Goal: Information Seeking & Learning: Learn about a topic

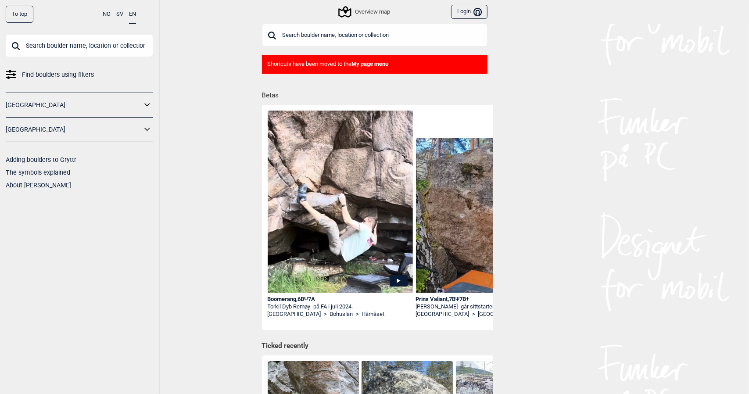
click at [35, 105] on link "[GEOGRAPHIC_DATA]" at bounding box center [74, 105] width 136 height 13
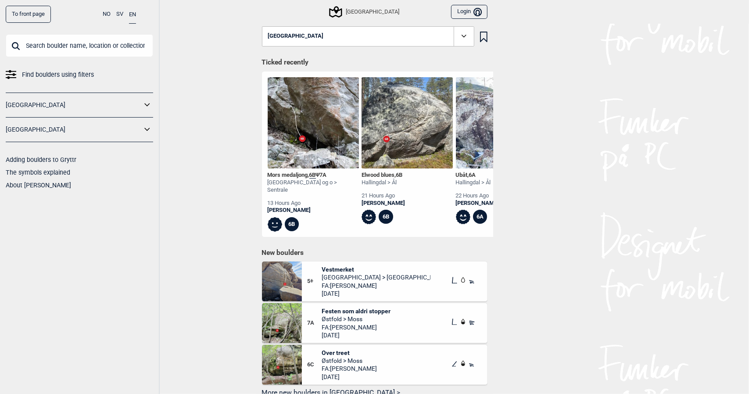
click at [461, 40] on icon at bounding box center [464, 36] width 10 height 10
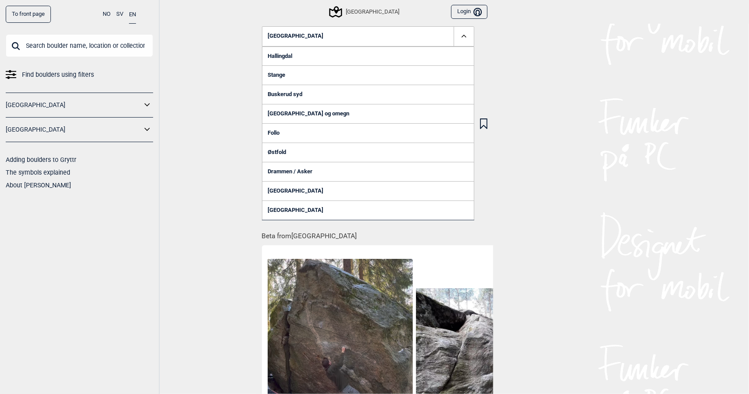
click at [299, 116] on link "[GEOGRAPHIC_DATA] og omegn" at bounding box center [368, 113] width 213 height 19
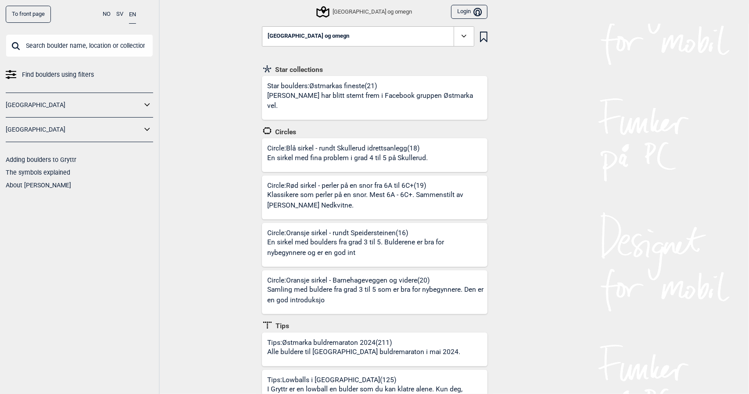
click at [468, 31] on span at bounding box center [464, 36] width 20 height 20
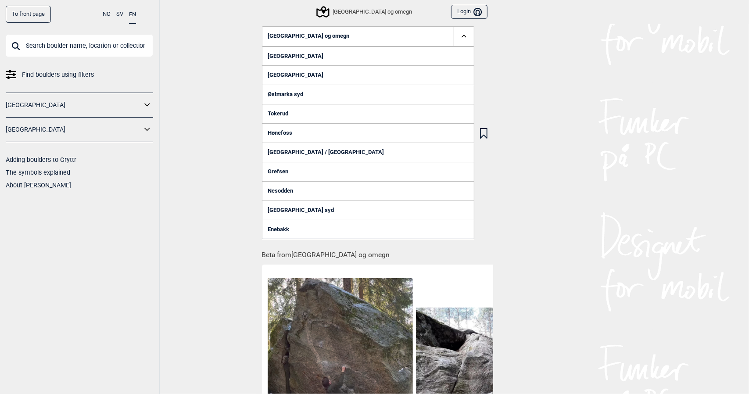
click at [296, 90] on link "Østmarka syd" at bounding box center [368, 94] width 213 height 19
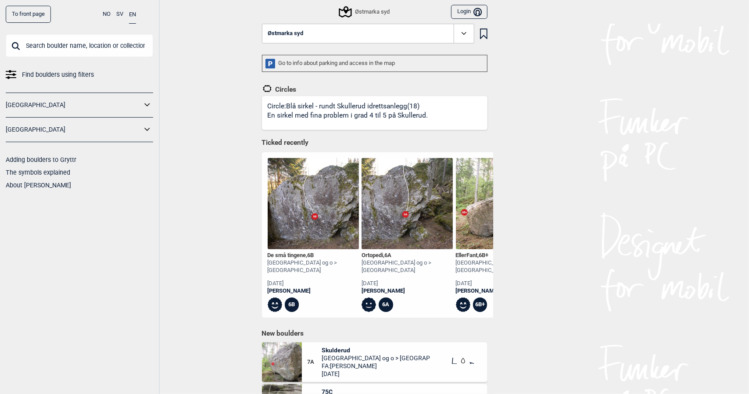
click at [460, 35] on icon at bounding box center [464, 34] width 10 height 10
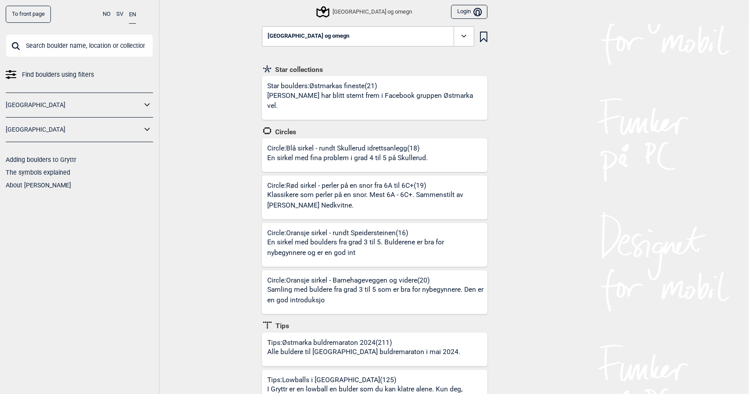
click at [454, 42] on span at bounding box center [464, 36] width 20 height 20
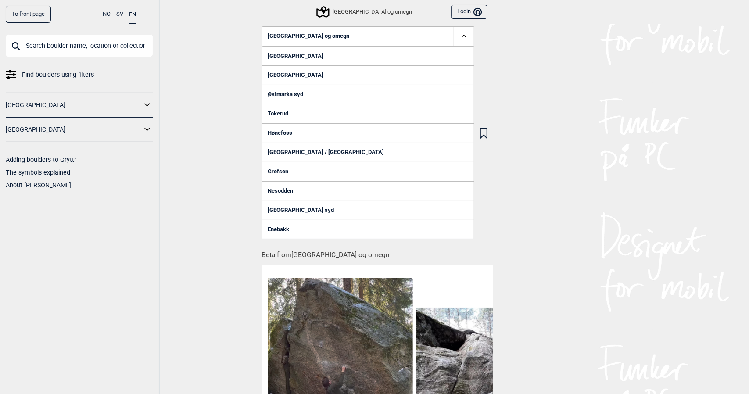
click at [310, 75] on link "[GEOGRAPHIC_DATA]" at bounding box center [368, 74] width 213 height 19
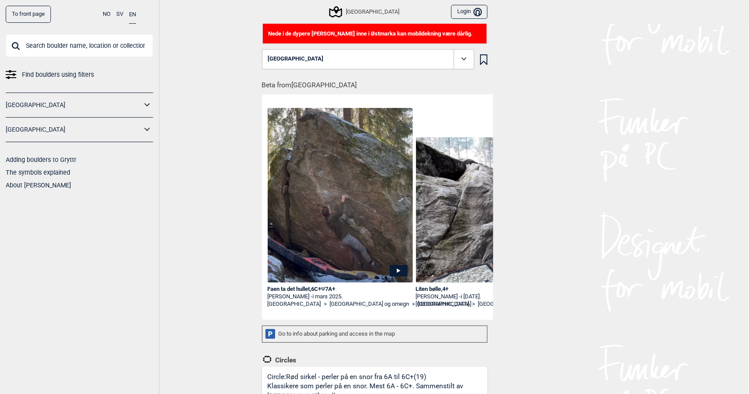
click at [465, 54] on icon at bounding box center [464, 59] width 10 height 10
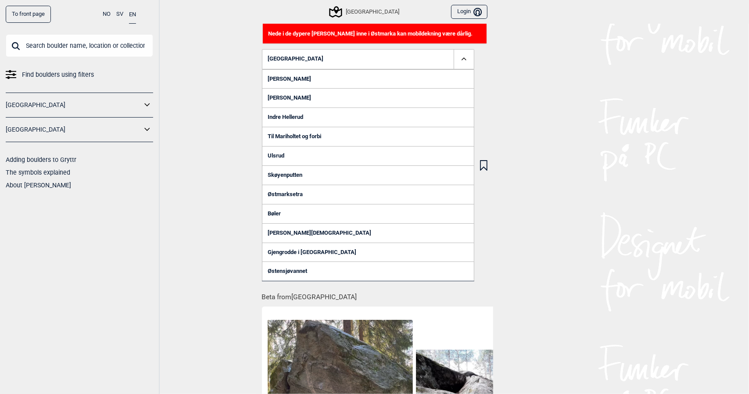
click at [281, 208] on link "Bøler" at bounding box center [368, 213] width 213 height 19
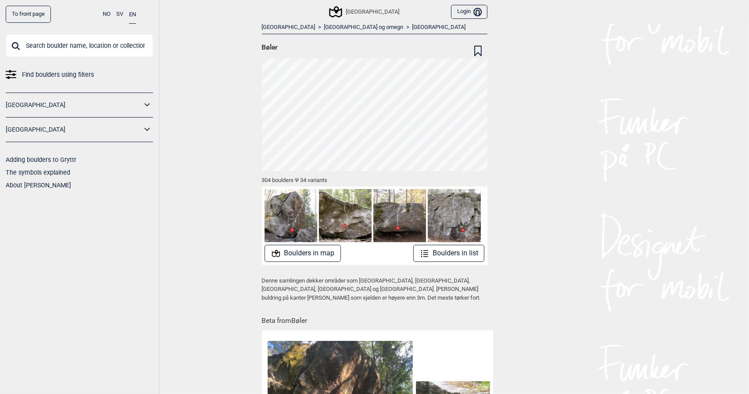
click at [309, 252] on button "Boulders in map" at bounding box center [303, 253] width 76 height 17
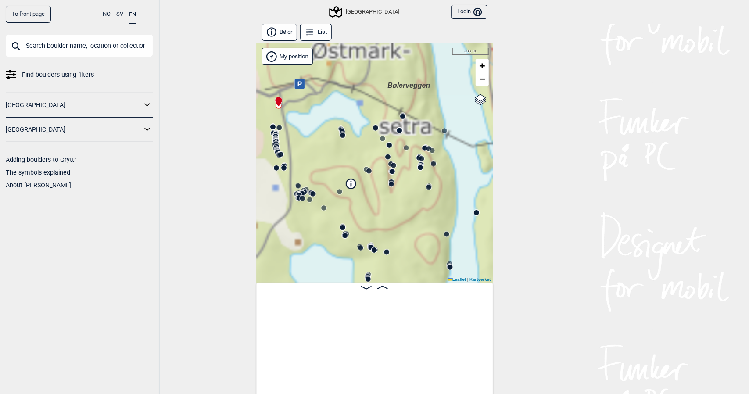
scroll to position [0, 68]
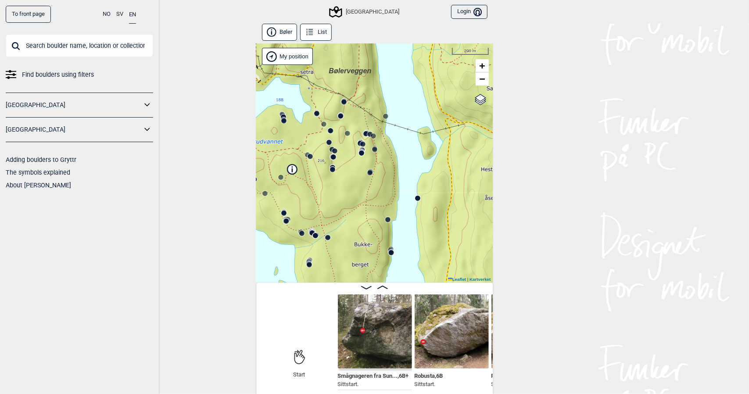
drag, startPoint x: 415, startPoint y: 234, endPoint x: 347, endPoint y: 216, distance: 70.6
click at [347, 217] on div "Speidersteinen Barnehageveggen Cowboyveggen Bølerveggen [GEOGRAPHIC_DATA]" at bounding box center [374, 162] width 237 height 239
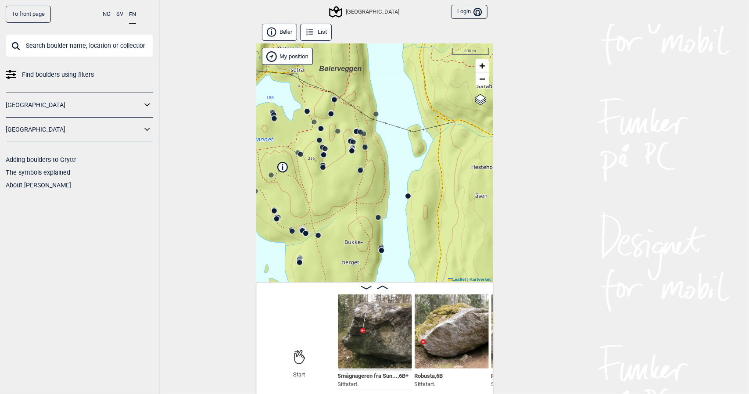
click at [406, 196] on circle at bounding box center [408, 196] width 5 height 5
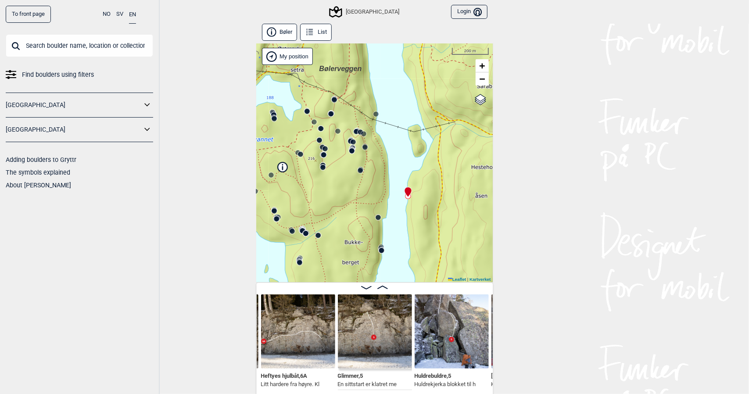
click at [296, 330] on img at bounding box center [298, 332] width 74 height 74
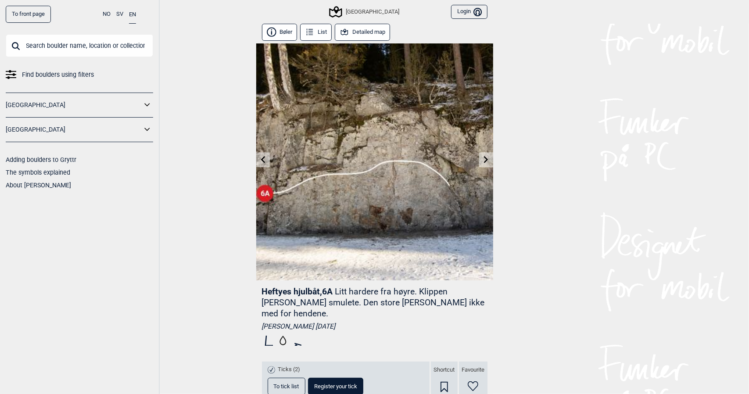
click at [485, 156] on icon at bounding box center [486, 159] width 7 height 7
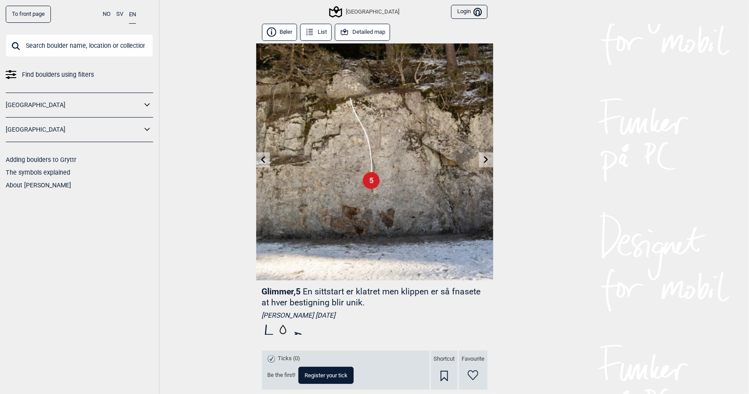
click at [259, 159] on icon at bounding box center [262, 159] width 7 height 7
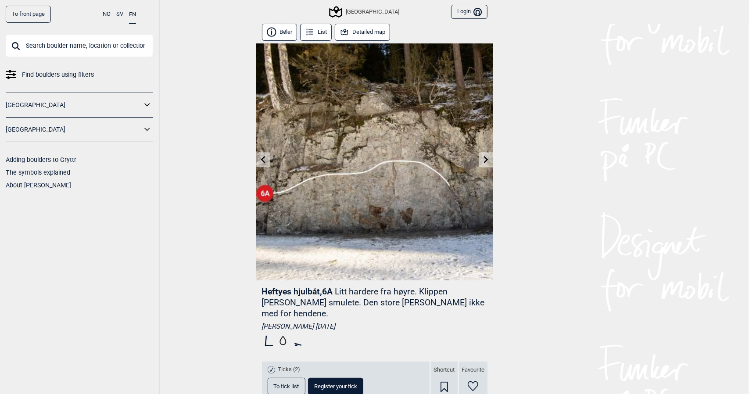
click at [483, 160] on icon at bounding box center [486, 159] width 7 height 7
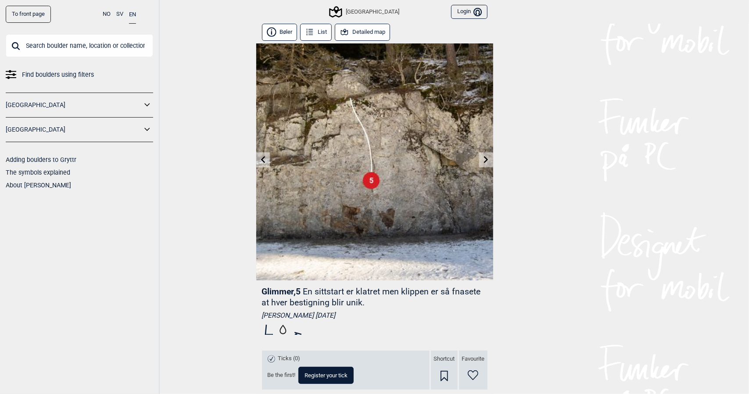
click at [262, 155] on link at bounding box center [263, 160] width 14 height 14
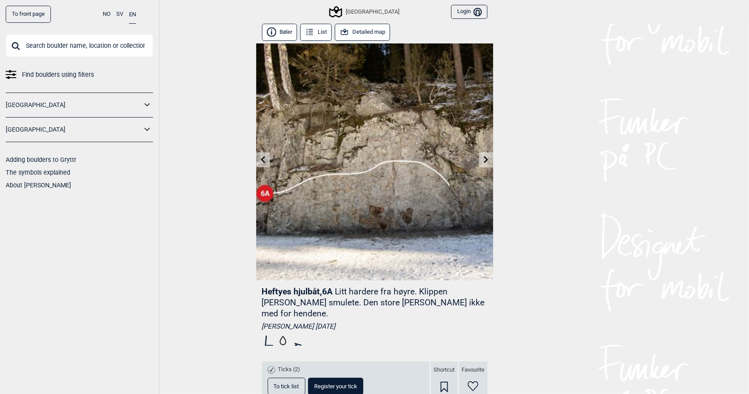
click at [353, 35] on button "Detailed map" at bounding box center [363, 32] width 56 height 17
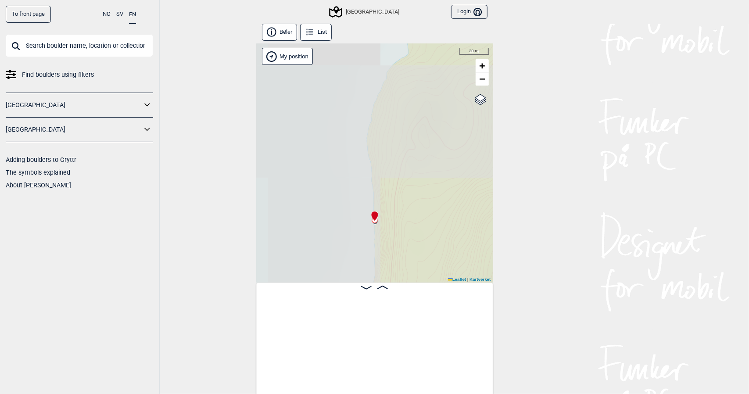
scroll to position [0, 21296]
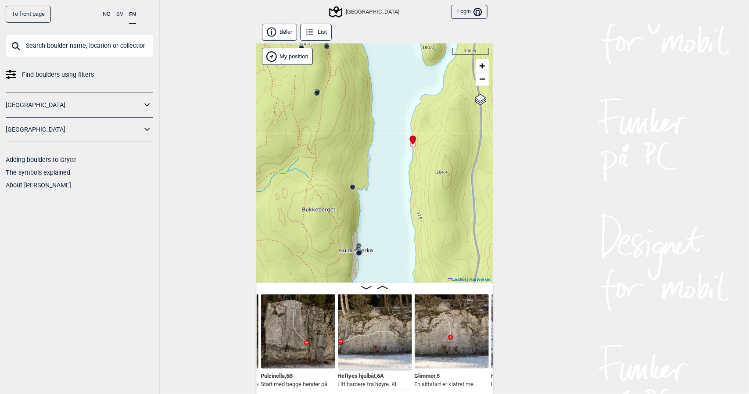
drag, startPoint x: 406, startPoint y: 252, endPoint x: 418, endPoint y: 153, distance: 99.9
click at [418, 153] on div "Speidersteinen Barnehageveggen Cowboyveggen Bølerveggen [GEOGRAPHIC_DATA]" at bounding box center [374, 162] width 237 height 239
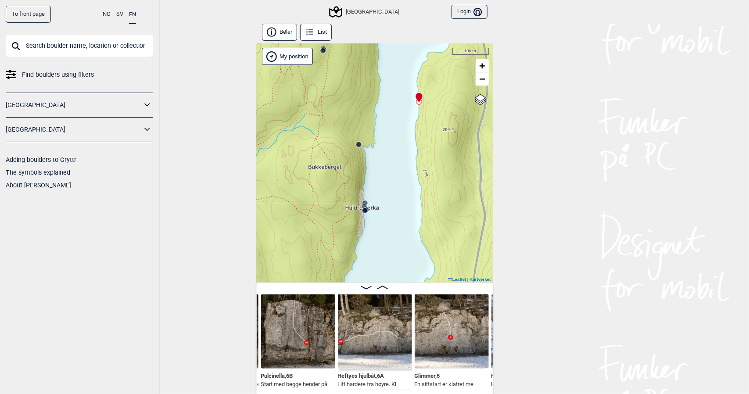
drag, startPoint x: 382, startPoint y: 263, endPoint x: 389, endPoint y: 214, distance: 50.1
click at [389, 221] on div "Speidersteinen Barnehageveggen Cowboyveggen Bølerveggen [GEOGRAPHIC_DATA]" at bounding box center [374, 162] width 237 height 239
click at [363, 207] on circle at bounding box center [365, 208] width 5 height 5
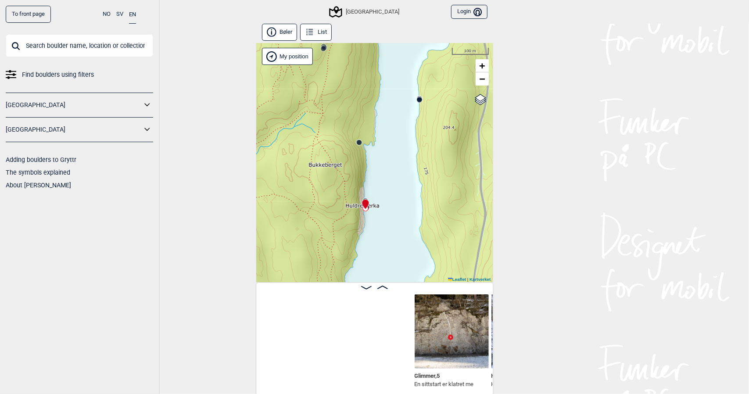
scroll to position [0, 21526]
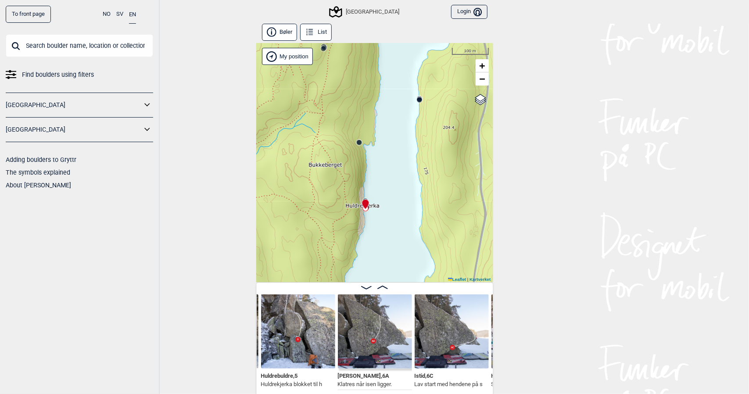
click at [376, 339] on img at bounding box center [375, 332] width 74 height 74
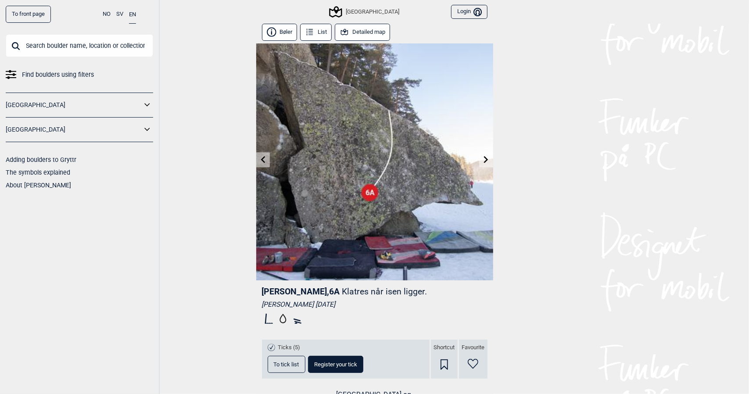
click at [261, 164] on link at bounding box center [263, 160] width 14 height 14
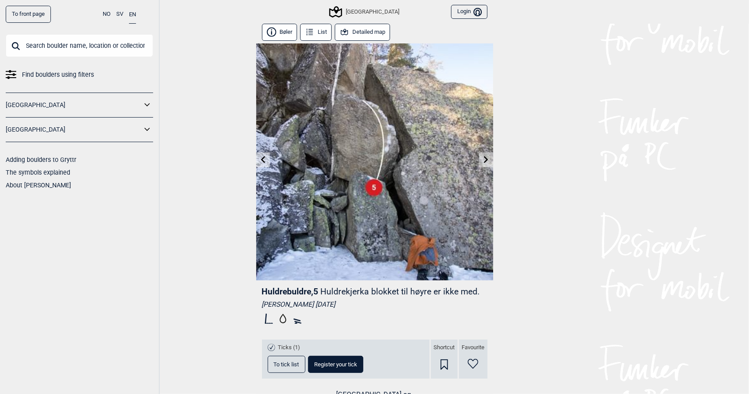
click at [486, 158] on icon at bounding box center [486, 159] width 7 height 7
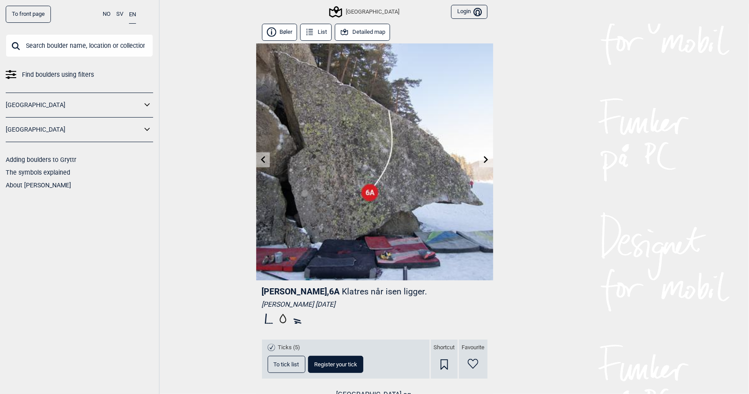
click at [485, 159] on icon at bounding box center [486, 159] width 7 height 7
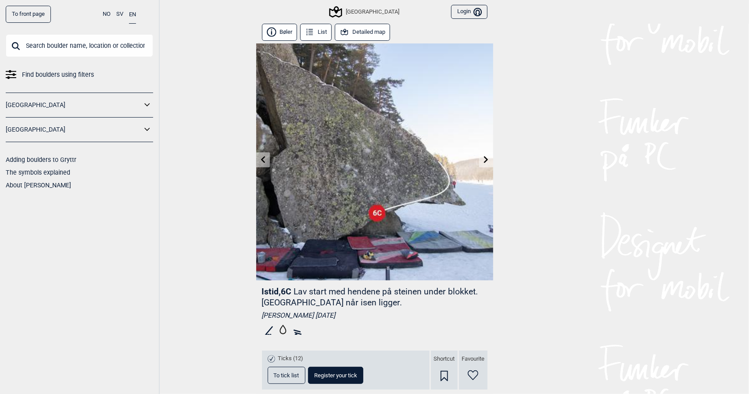
click at [261, 163] on icon at bounding box center [263, 159] width 4 height 7
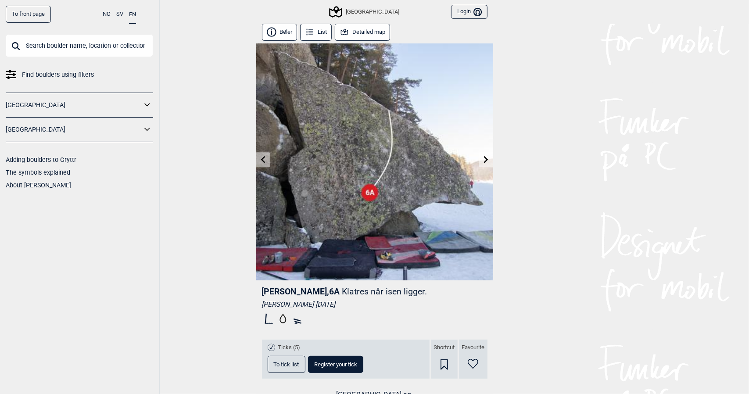
click at [356, 32] on button "Detailed map" at bounding box center [363, 32] width 56 height 17
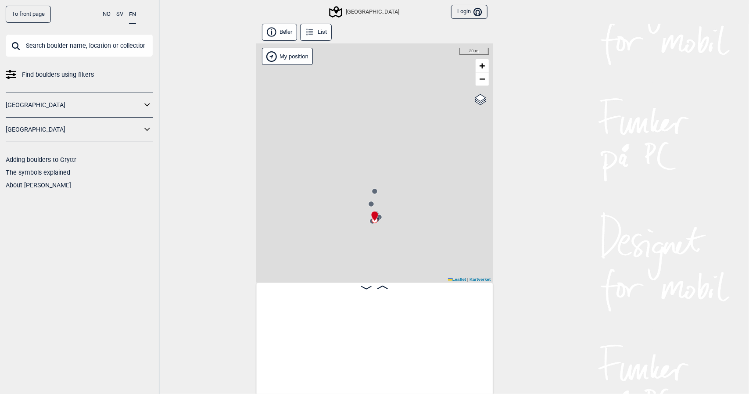
scroll to position [0, 21518]
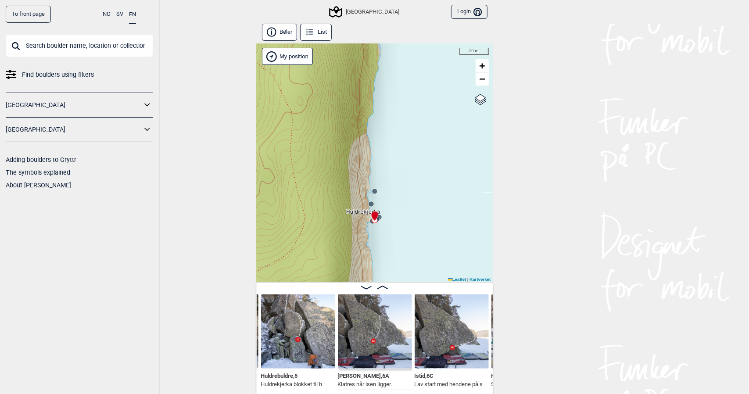
click at [383, 347] on img at bounding box center [375, 332] width 74 height 74
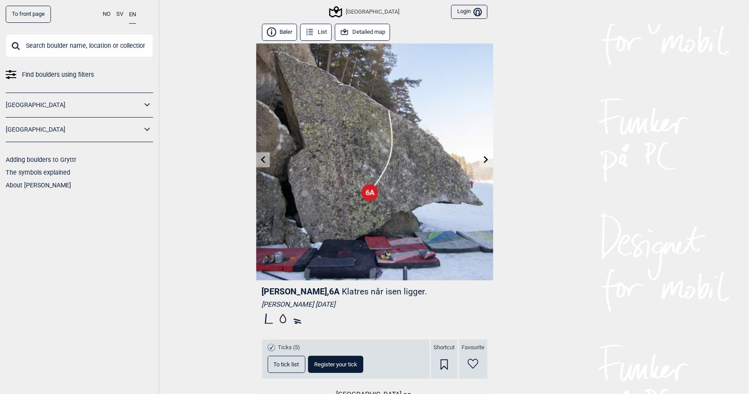
click at [260, 156] on icon at bounding box center [262, 159] width 7 height 7
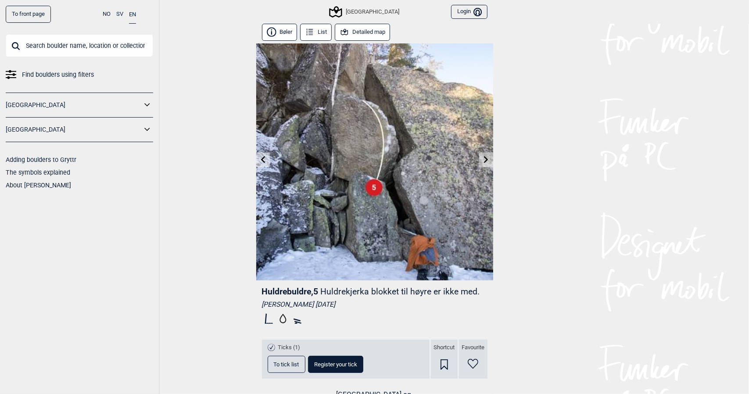
click at [484, 161] on icon at bounding box center [486, 159] width 4 height 7
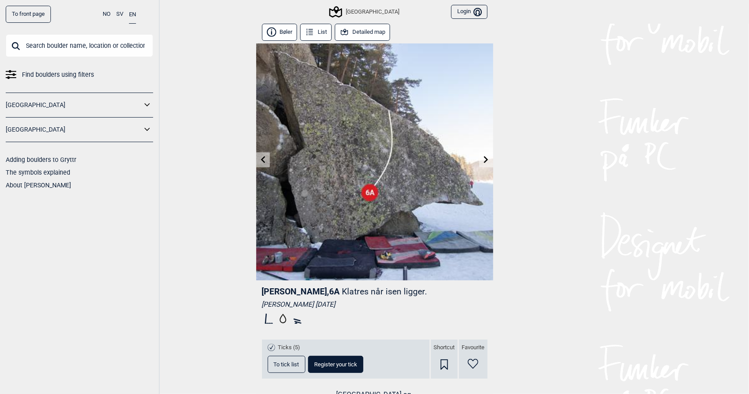
click at [484, 157] on icon at bounding box center [486, 159] width 7 height 7
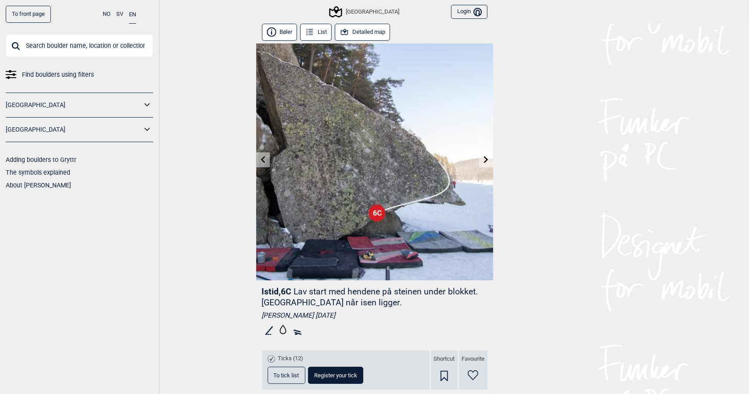
click at [484, 159] on icon at bounding box center [486, 159] width 4 height 7
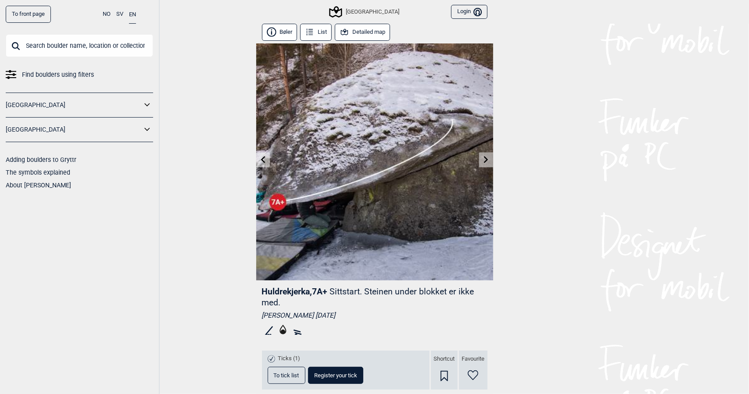
click at [485, 158] on icon at bounding box center [486, 159] width 7 height 7
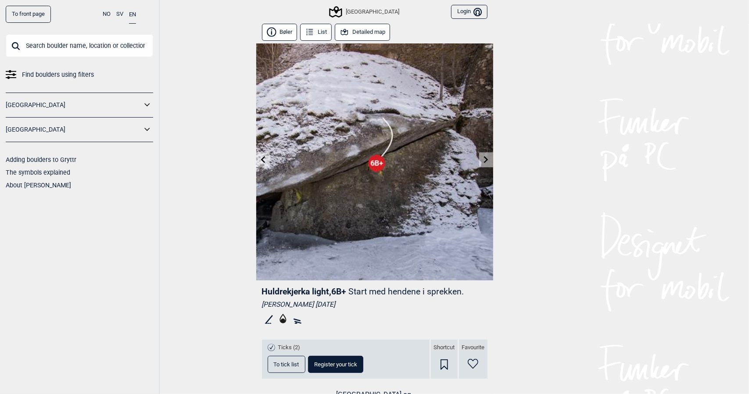
click at [484, 155] on link at bounding box center [486, 160] width 14 height 14
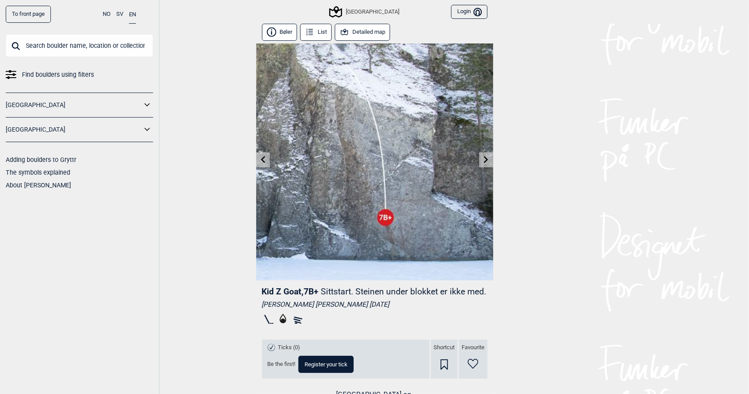
click at [484, 159] on icon at bounding box center [486, 159] width 4 height 7
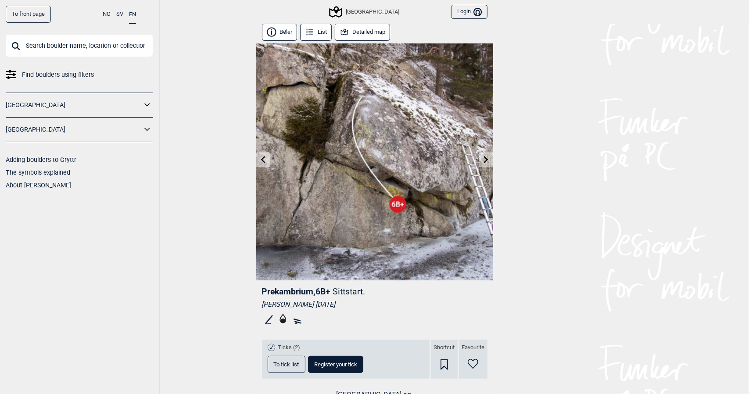
click at [486, 159] on link at bounding box center [486, 160] width 14 height 14
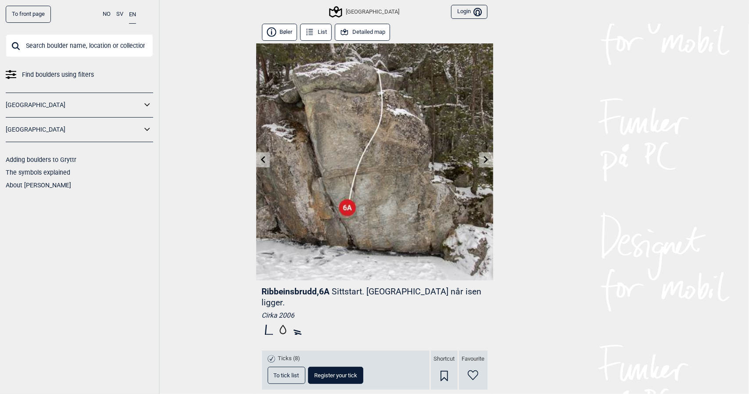
click at [484, 162] on icon at bounding box center [486, 159] width 4 height 7
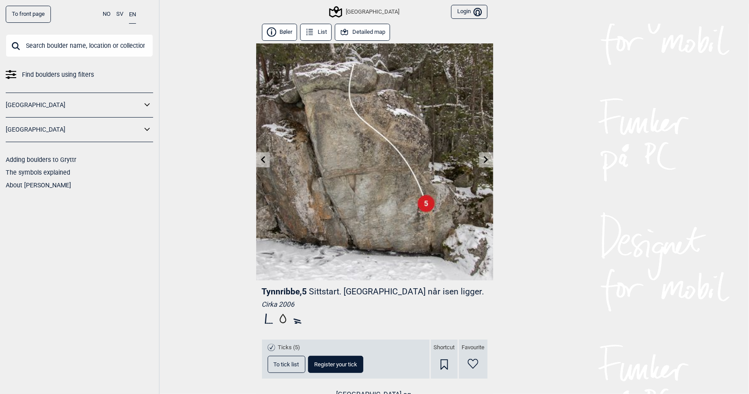
click at [484, 157] on icon at bounding box center [486, 159] width 4 height 7
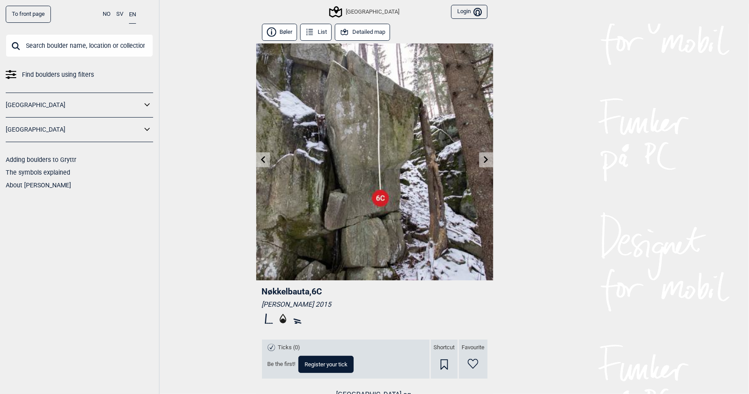
click at [256, 159] on link at bounding box center [263, 160] width 14 height 14
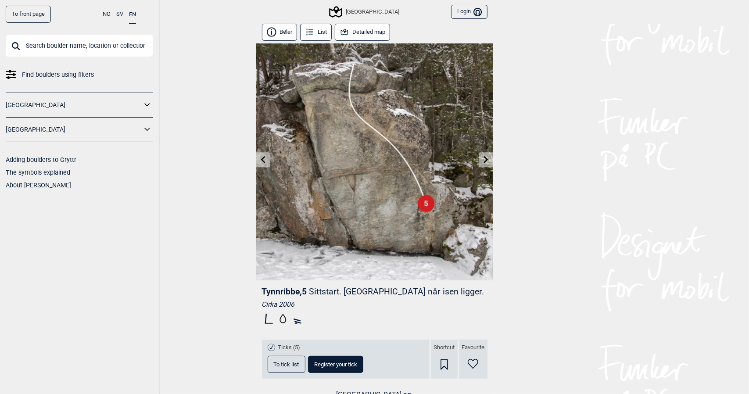
click at [256, 159] on link at bounding box center [263, 160] width 14 height 14
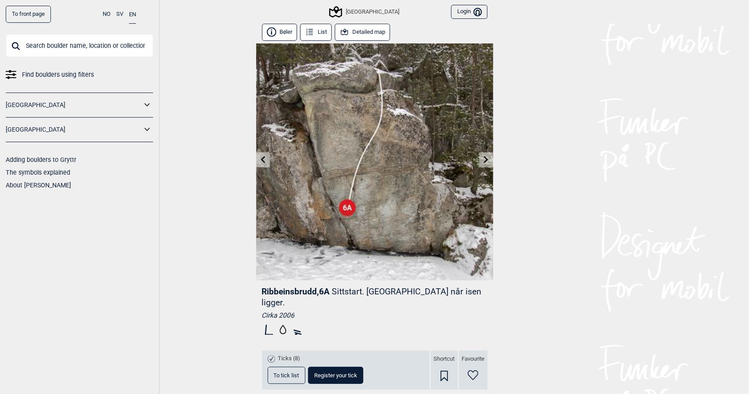
click at [352, 32] on button "Detailed map" at bounding box center [363, 32] width 56 height 17
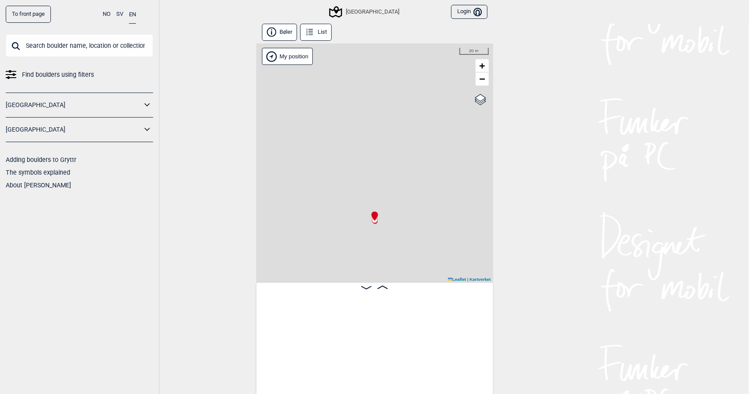
scroll to position [0, 21964]
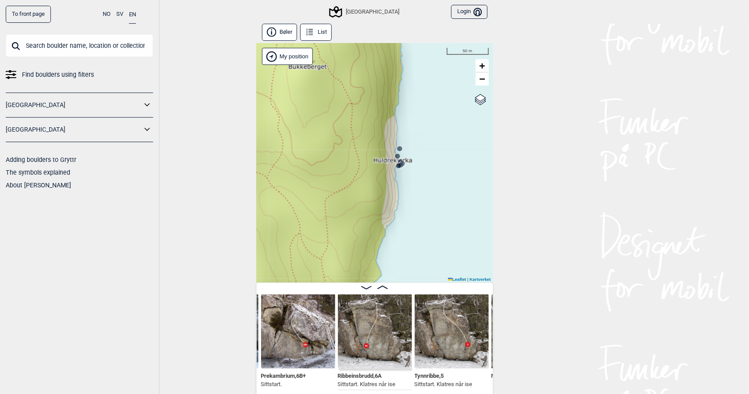
drag, startPoint x: 358, startPoint y: 227, endPoint x: 351, endPoint y: 176, distance: 50.9
click at [351, 176] on div "Speidersteinen Barnehageveggen Cowboyveggen Bølerveggen [GEOGRAPHIC_DATA]" at bounding box center [374, 162] width 237 height 239
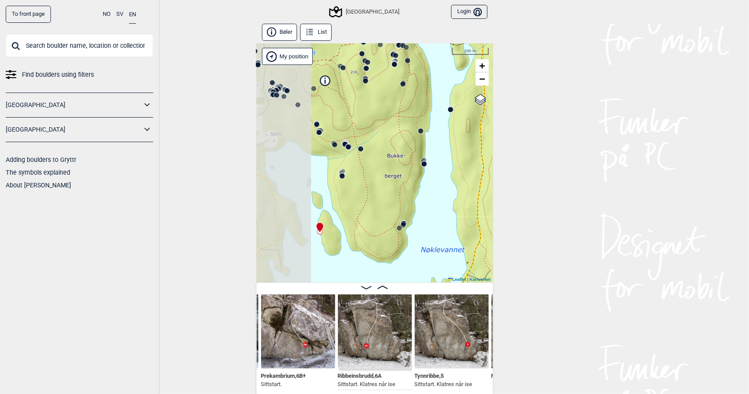
drag, startPoint x: 316, startPoint y: 209, endPoint x: 376, endPoint y: 199, distance: 60.5
click at [376, 199] on div "Speidersteinen Barnehageveggen Cowboyveggen Bølerveggen [GEOGRAPHIC_DATA]" at bounding box center [374, 162] width 237 height 239
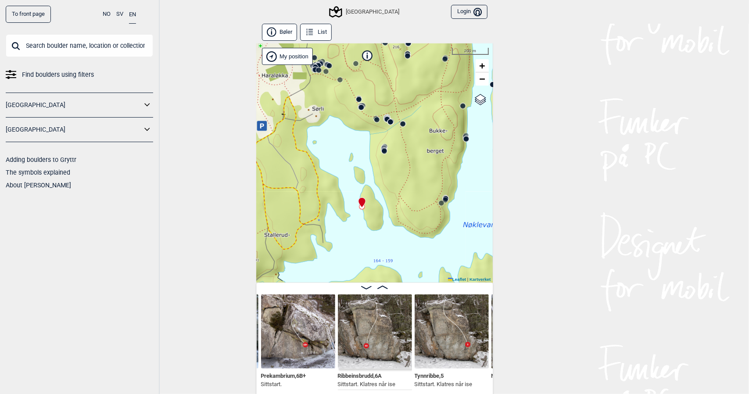
drag, startPoint x: 338, startPoint y: 237, endPoint x: 380, endPoint y: 212, distance: 49.0
click at [380, 212] on div "Speidersteinen Barnehageveggen Cowboyveggen Bølerveggen [GEOGRAPHIC_DATA]" at bounding box center [374, 162] width 237 height 239
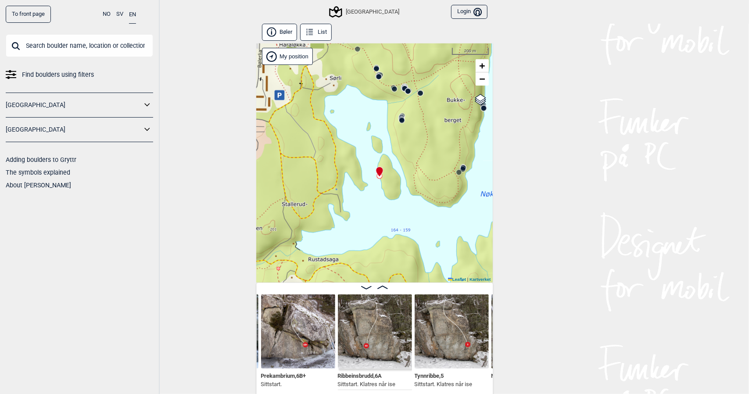
drag, startPoint x: 326, startPoint y: 249, endPoint x: 343, endPoint y: 219, distance: 35.4
click at [343, 219] on div "Speidersteinen Barnehageveggen Cowboyveggen Bølerveggen [GEOGRAPHIC_DATA]" at bounding box center [374, 162] width 237 height 239
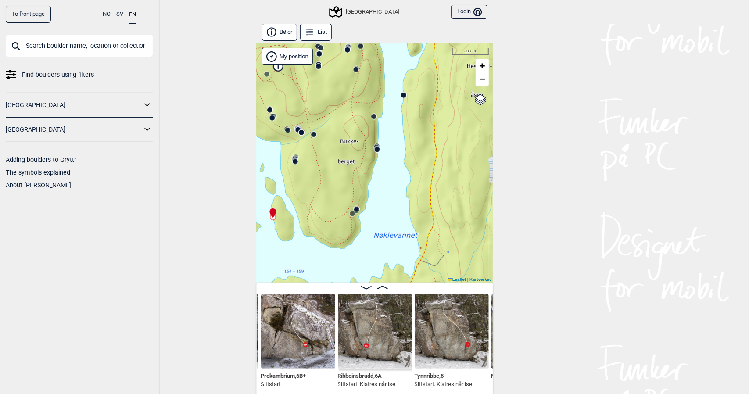
drag, startPoint x: 457, startPoint y: 211, endPoint x: 351, endPoint y: 249, distance: 112.5
click at [347, 254] on div "Speidersteinen Barnehageveggen Cowboyveggen Bølerveggen [GEOGRAPHIC_DATA]" at bounding box center [374, 162] width 237 height 239
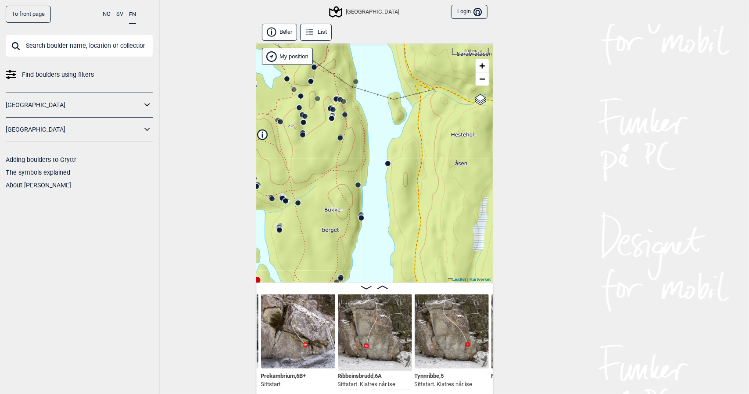
drag, startPoint x: 386, startPoint y: 209, endPoint x: 376, endPoint y: 256, distance: 47.5
click at [376, 256] on div "Speidersteinen Barnehageveggen Cowboyveggen Bølerveggen [GEOGRAPHIC_DATA]" at bounding box center [374, 162] width 237 height 239
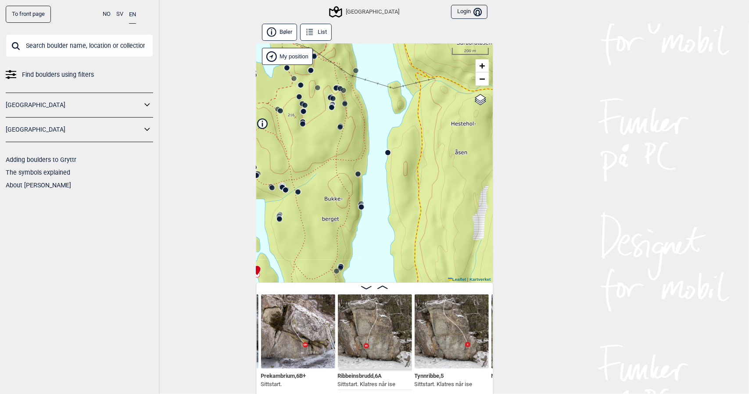
drag, startPoint x: 374, startPoint y: 241, endPoint x: 374, endPoint y: 230, distance: 11.4
click at [374, 230] on div "Speidersteinen Barnehageveggen Cowboyveggen Bølerveggen [GEOGRAPHIC_DATA]" at bounding box center [374, 162] width 237 height 239
click at [299, 347] on img at bounding box center [298, 332] width 74 height 74
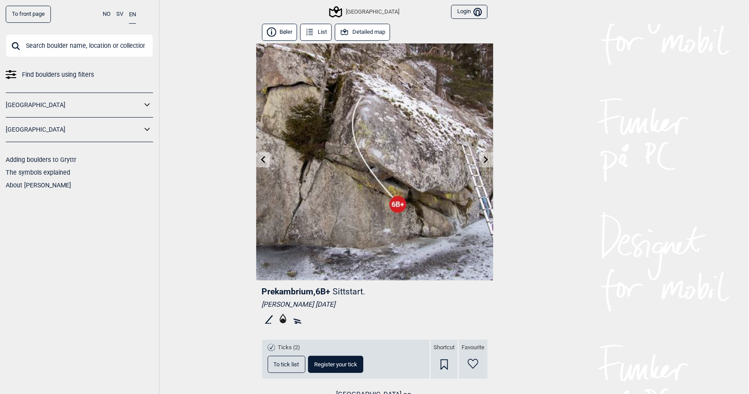
click at [362, 36] on button "Detailed map" at bounding box center [363, 32] width 56 height 17
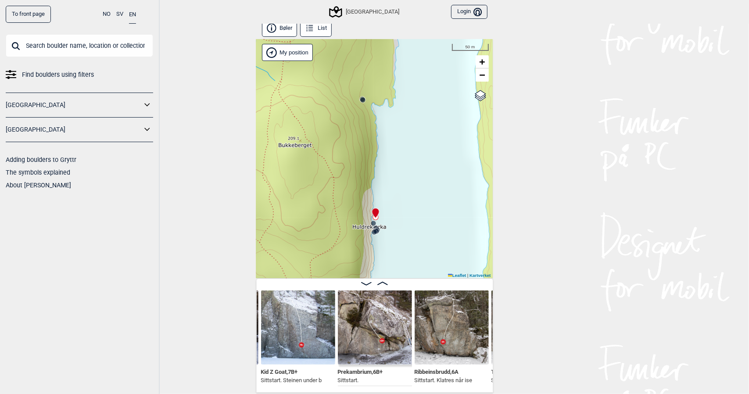
scroll to position [4, 0]
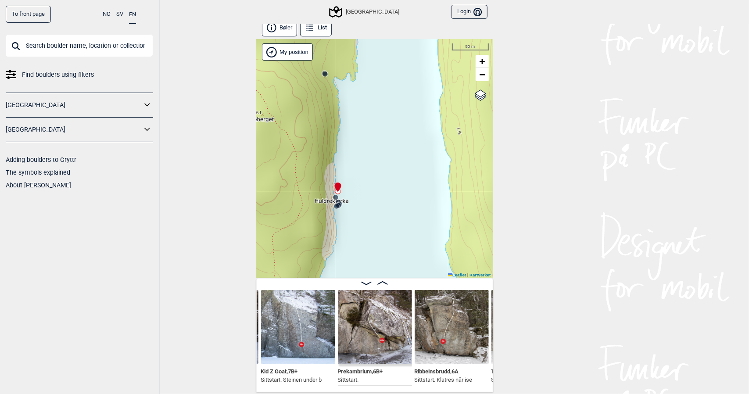
drag, startPoint x: 418, startPoint y: 238, endPoint x: 370, endPoint y: 212, distance: 55.2
click at [370, 212] on div "Speidersteinen Barnehageveggen Cowboyveggen Bølerveggen [GEOGRAPHIC_DATA]" at bounding box center [374, 158] width 237 height 239
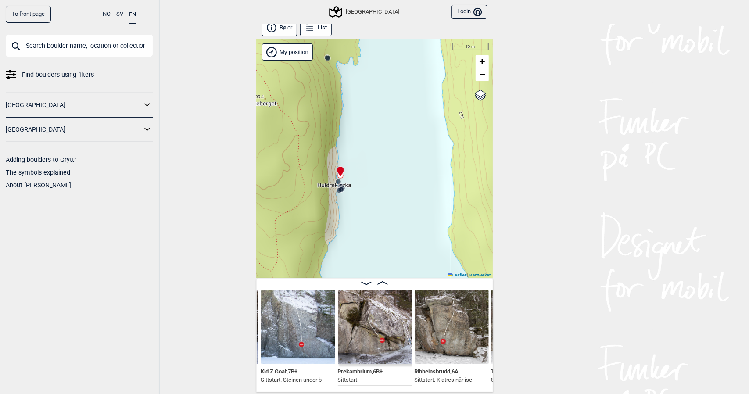
drag, startPoint x: 370, startPoint y: 212, endPoint x: 383, endPoint y: 197, distance: 19.6
click at [383, 197] on div "Speidersteinen Barnehageveggen Cowboyveggen Bølerveggen [GEOGRAPHIC_DATA]" at bounding box center [374, 158] width 237 height 239
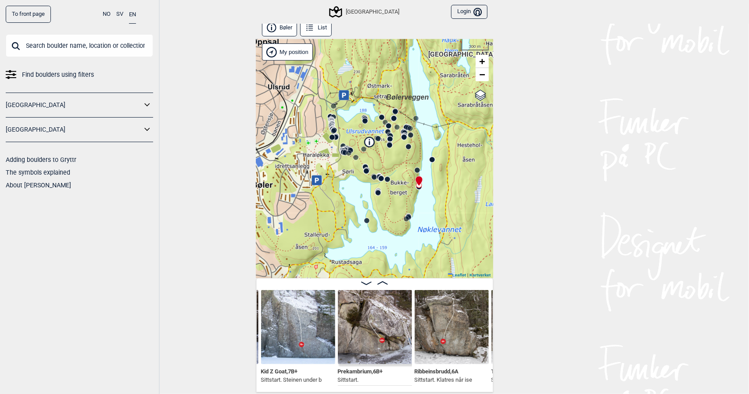
drag, startPoint x: 315, startPoint y: 215, endPoint x: 376, endPoint y: 176, distance: 72.3
click at [379, 176] on circle at bounding box center [381, 178] width 5 height 5
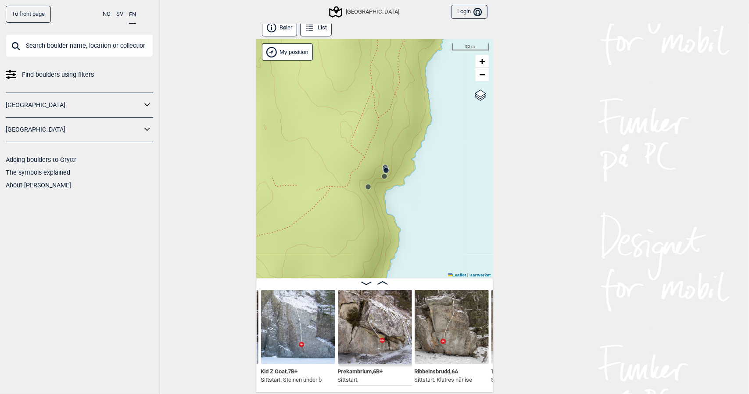
click at [384, 171] on circle at bounding box center [386, 170] width 5 height 5
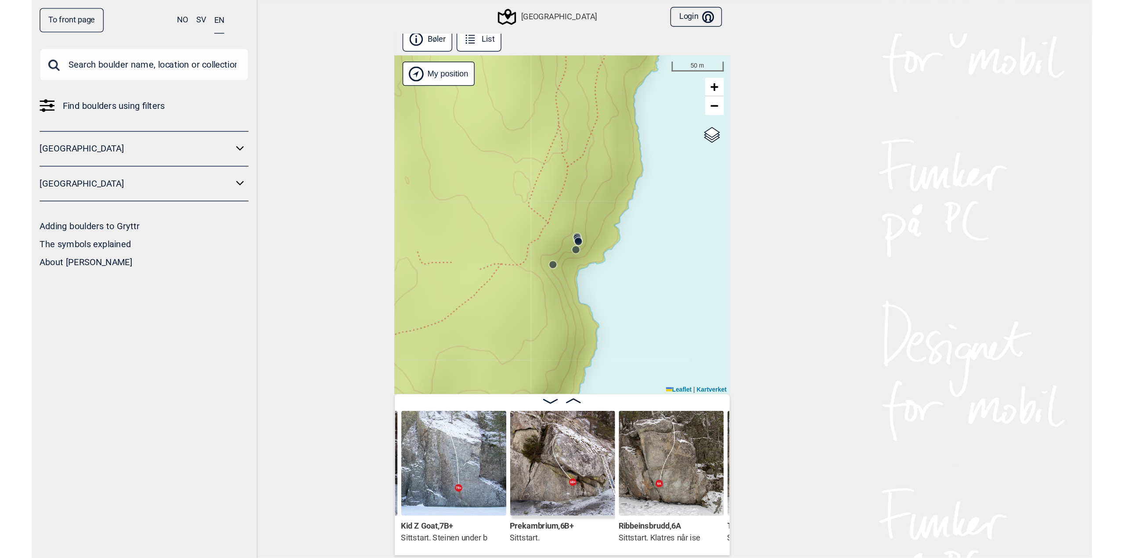
scroll to position [0, 22274]
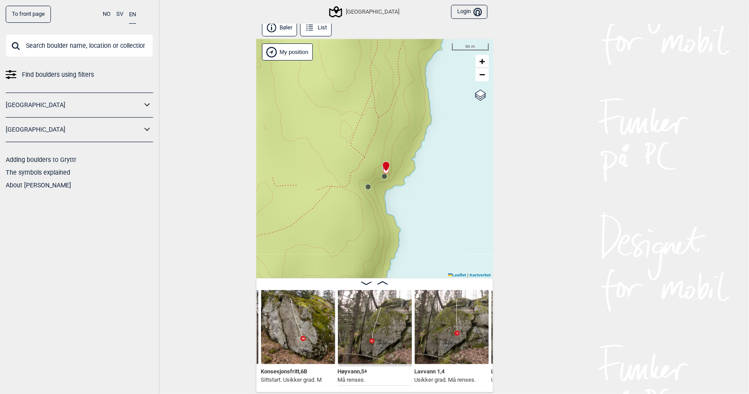
click at [382, 171] on icon at bounding box center [385, 167] width 7 height 11
click at [232, 163] on div "To front page NO SV EN Find boulders using filters [GEOGRAPHIC_DATA] [GEOGRAPHI…" at bounding box center [374, 197] width 749 height 394
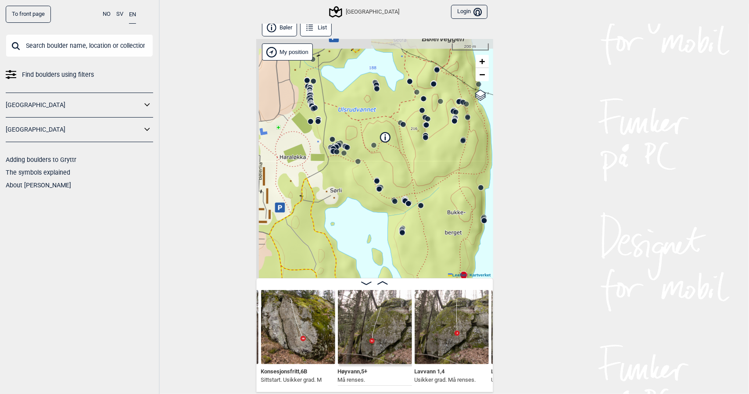
drag, startPoint x: 368, startPoint y: 144, endPoint x: 449, endPoint y: 224, distance: 113.6
click at [449, 224] on div "Speidersteinen Barnehageveggen Cowboyveggen Bølerveggen [GEOGRAPHIC_DATA]" at bounding box center [374, 158] width 237 height 239
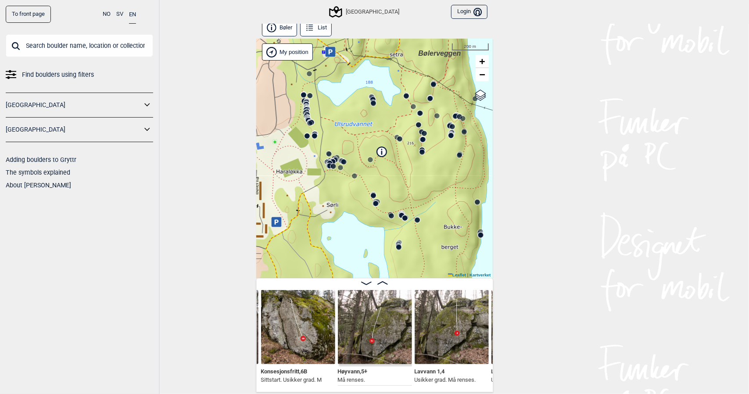
drag, startPoint x: 380, startPoint y: 154, endPoint x: 255, endPoint y: 299, distance: 191.4
click at [256, 299] on div "[PERSON_NAME] List Speidersteinen Barnehageveggen Cowboyveggen Bølerveggen [GEO…" at bounding box center [374, 205] width 237 height 373
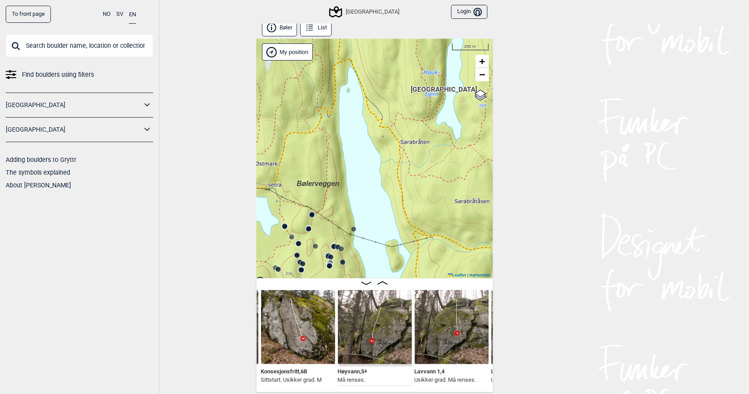
drag, startPoint x: 321, startPoint y: 230, endPoint x: 321, endPoint y: 130, distance: 99.7
click at [321, 133] on div "Speidersteinen Barnehageveggen Cowboyveggen Bølerveggen [GEOGRAPHIC_DATA]" at bounding box center [374, 158] width 237 height 239
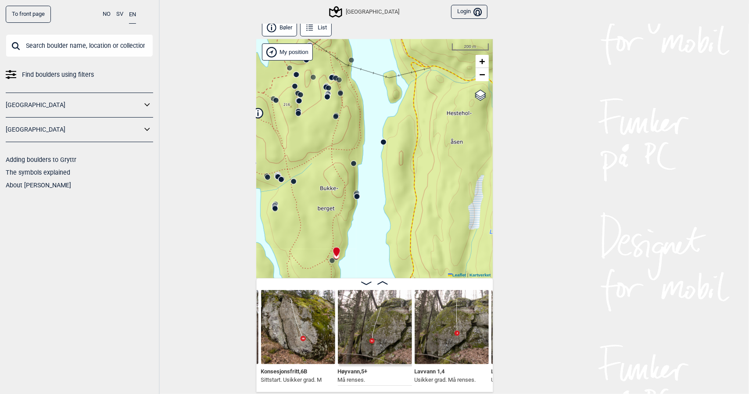
drag, startPoint x: 335, startPoint y: 207, endPoint x: 444, endPoint y: 165, distance: 117.2
click at [443, 166] on div "Speidersteinen Barnehageveggen Cowboyveggen Bølerveggen [GEOGRAPHIC_DATA]" at bounding box center [374, 158] width 237 height 239
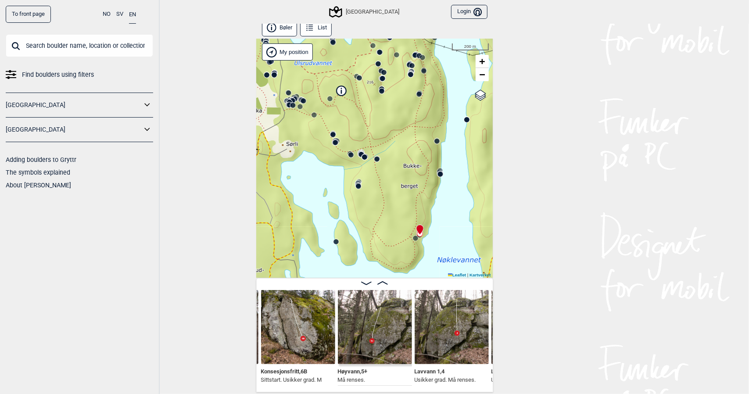
drag, startPoint x: 434, startPoint y: 171, endPoint x: 396, endPoint y: 184, distance: 40.0
click at [396, 184] on div "Speidersteinen Barnehageveggen Cowboyveggen Bølerveggen [GEOGRAPHIC_DATA]" at bounding box center [374, 158] width 237 height 239
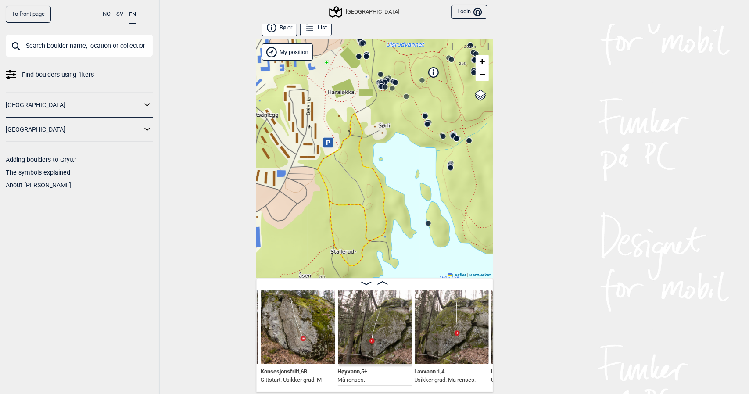
drag, startPoint x: 346, startPoint y: 200, endPoint x: 443, endPoint y: 180, distance: 98.1
click at [443, 180] on div "Speidersteinen Barnehageveggen Cowboyveggen Bølerveggen [GEOGRAPHIC_DATA]" at bounding box center [374, 158] width 237 height 239
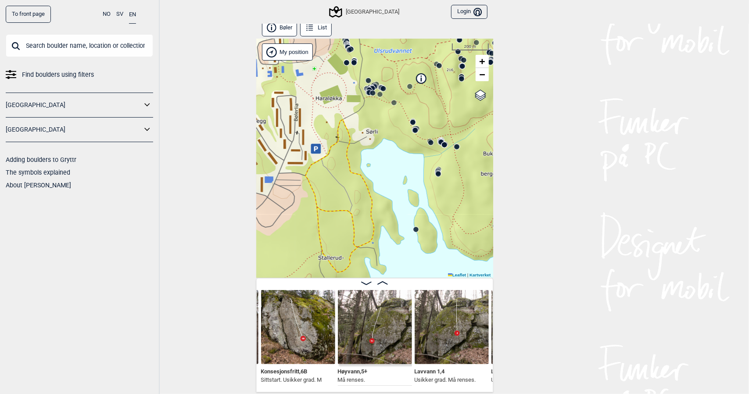
drag, startPoint x: 432, startPoint y: 182, endPoint x: 396, endPoint y: 195, distance: 37.8
click at [397, 195] on div "Speidersteinen Barnehageveggen Cowboyveggen Bølerveggen [GEOGRAPHIC_DATA]" at bounding box center [374, 158] width 237 height 239
